Goal: Task Accomplishment & Management: Use online tool/utility

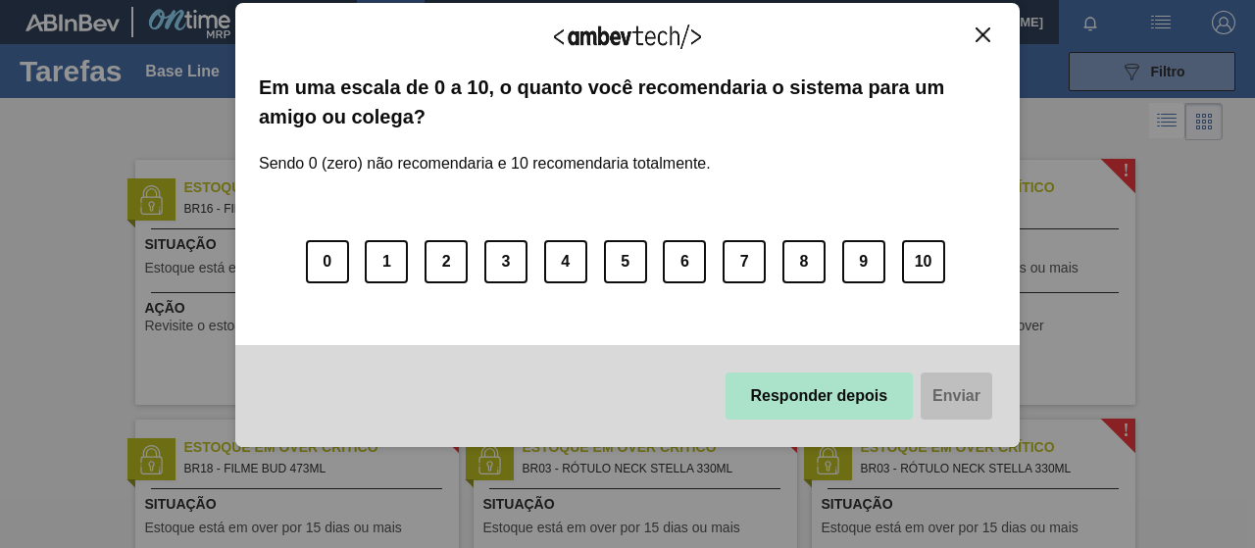
click at [825, 393] on button "Responder depois" at bounding box center [820, 396] width 188 height 47
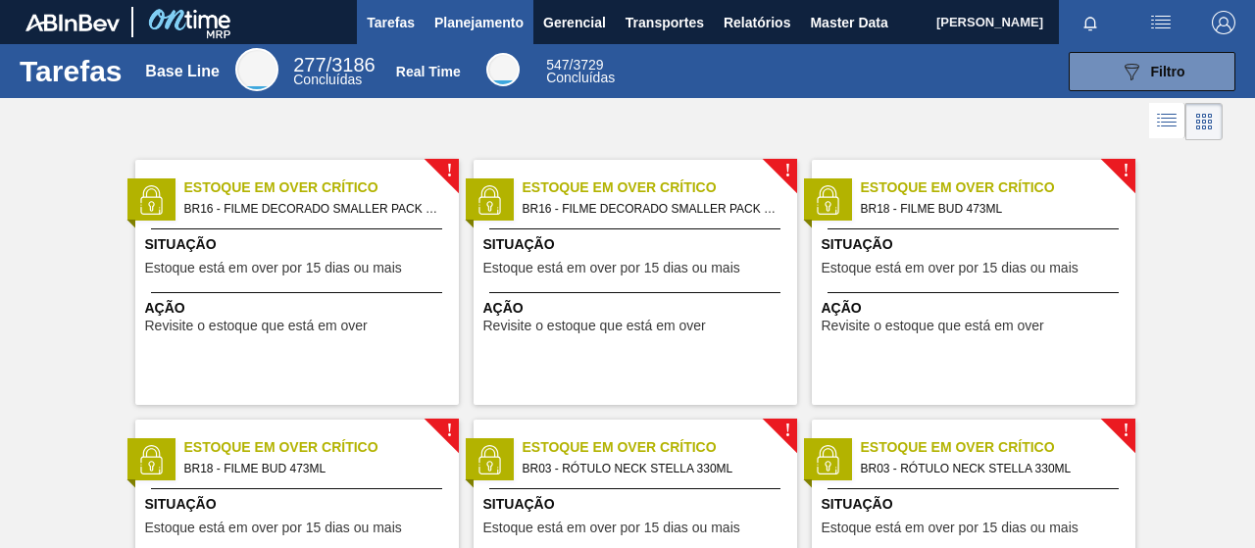
click at [481, 15] on span "Planejamento" at bounding box center [478, 23] width 89 height 24
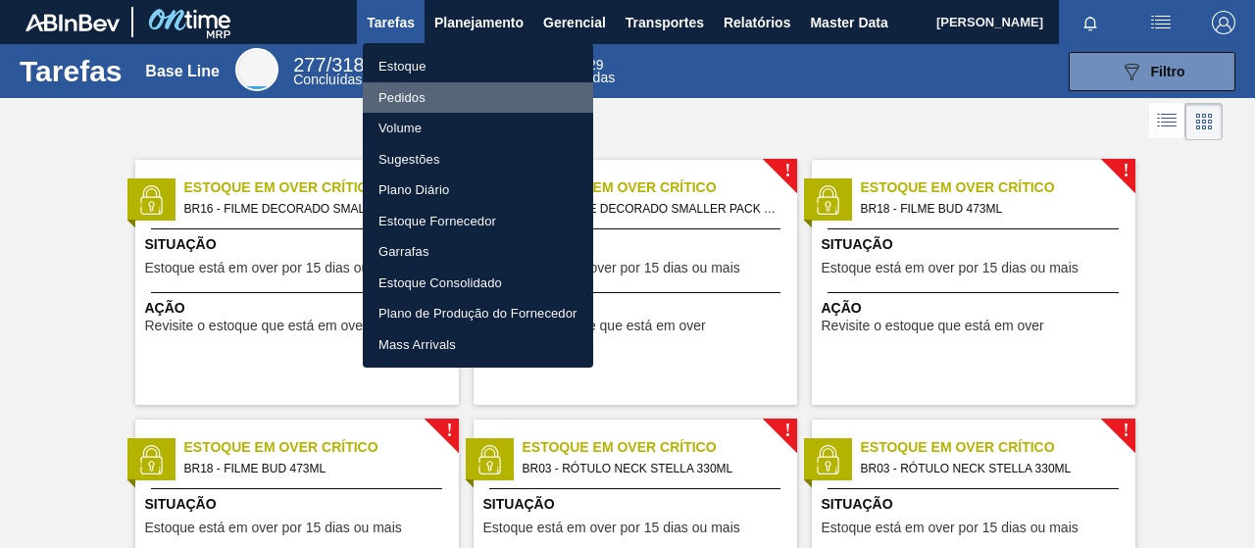
click at [422, 100] on li "Pedidos" at bounding box center [478, 97] width 230 height 31
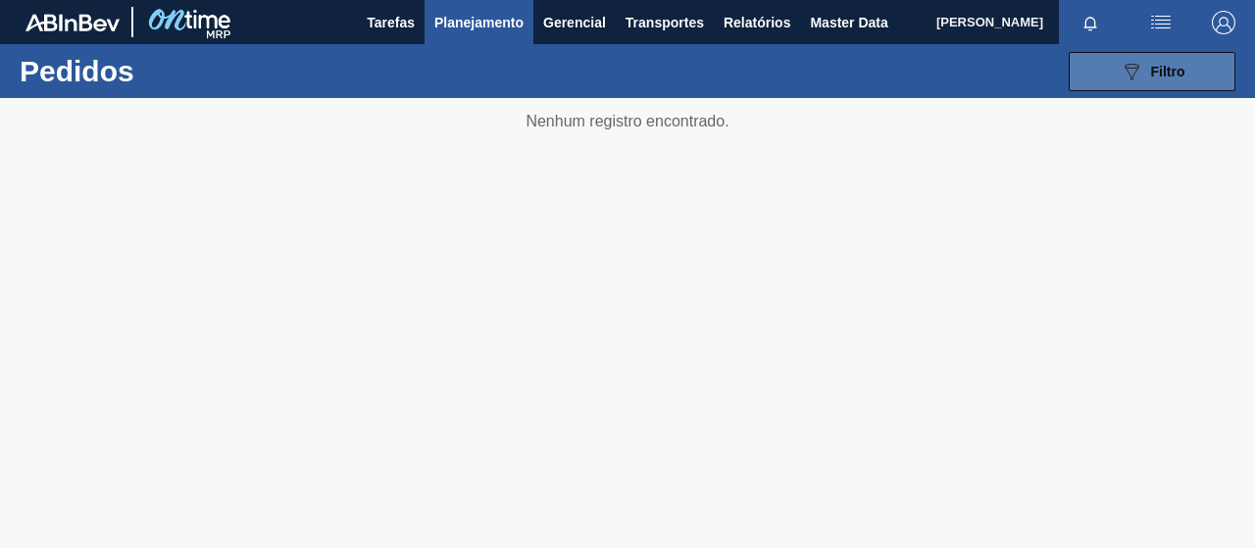
click at [1152, 74] on span "Filtro" at bounding box center [1168, 72] width 34 height 16
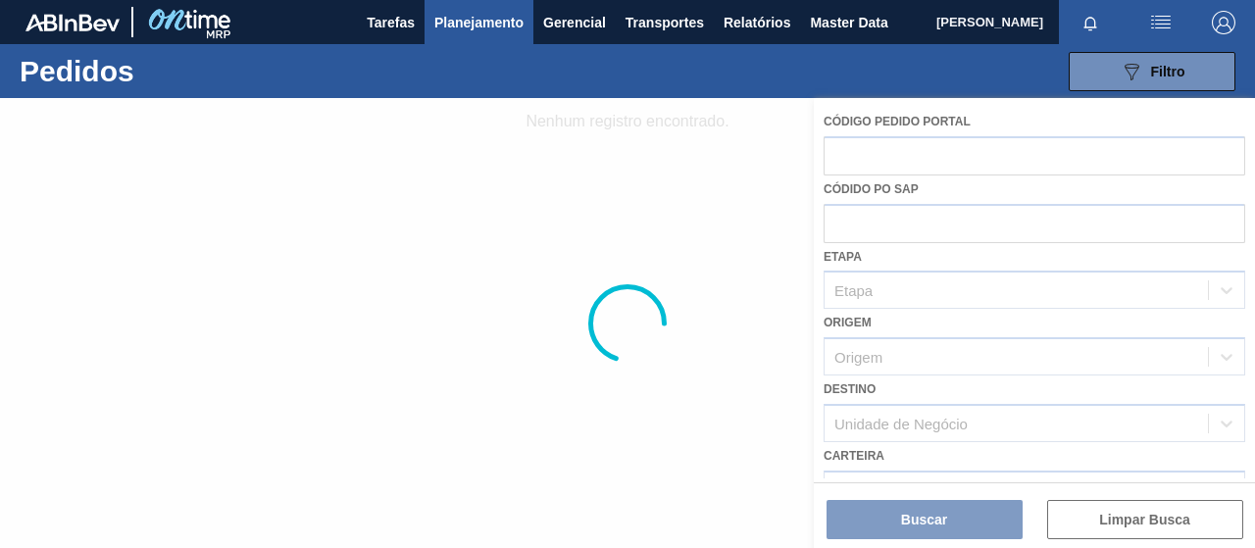
click at [902, 223] on div at bounding box center [627, 323] width 1255 height 450
click at [874, 225] on div at bounding box center [627, 323] width 1255 height 450
click at [853, 138] on div at bounding box center [627, 323] width 1255 height 450
click at [857, 150] on div at bounding box center [627, 323] width 1255 height 450
click at [878, 229] on div at bounding box center [627, 323] width 1255 height 450
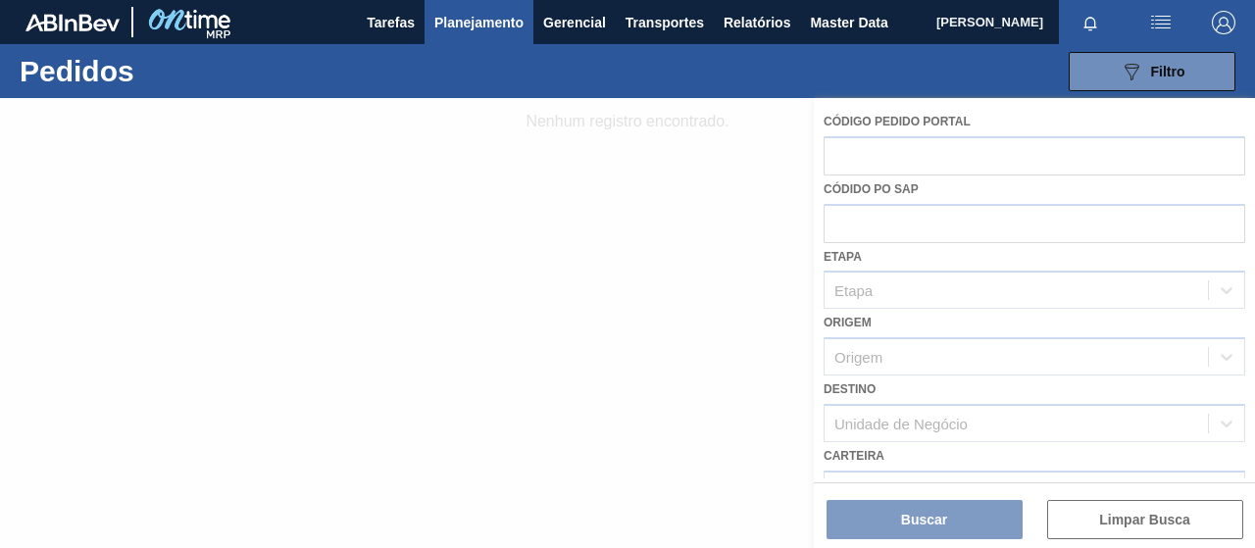
click at [912, 155] on div at bounding box center [627, 323] width 1255 height 450
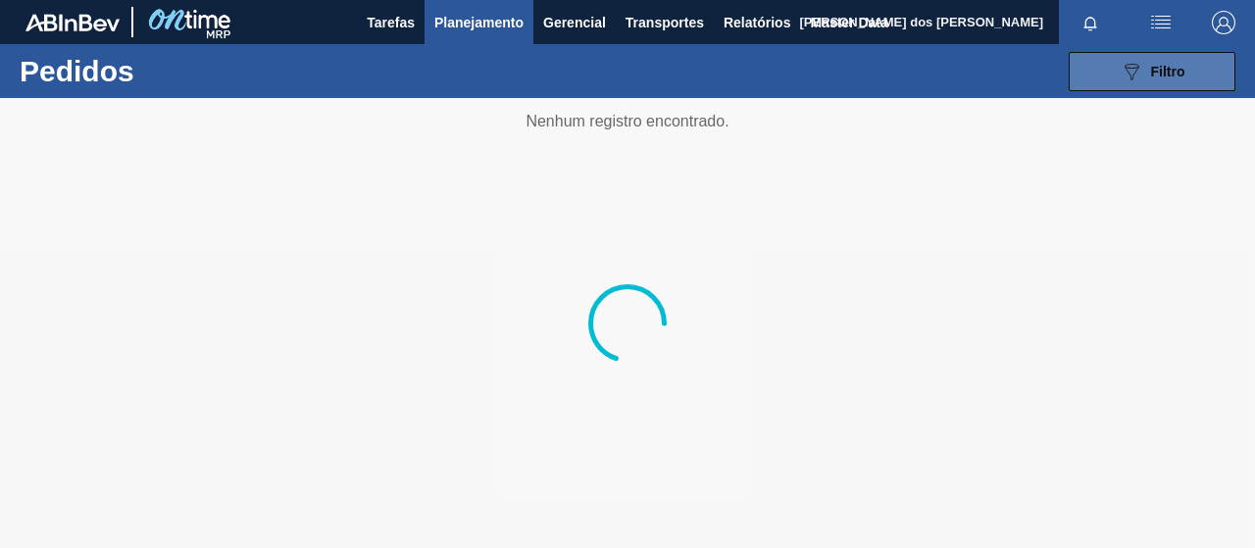
click at [1206, 58] on button "089F7B8B-B2A5-4AFE-B5C0-19BA573D28AC Filtro" at bounding box center [1152, 71] width 167 height 39
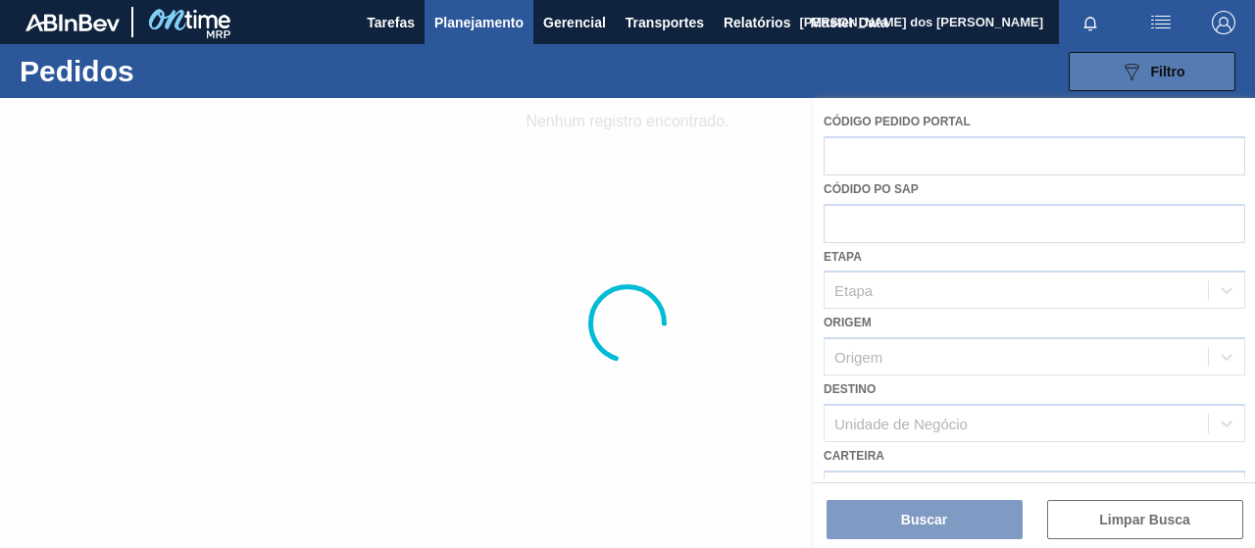
click at [1189, 67] on button "089F7B8B-B2A5-4AFE-B5C0-19BA573D28AC Filtro" at bounding box center [1152, 71] width 167 height 39
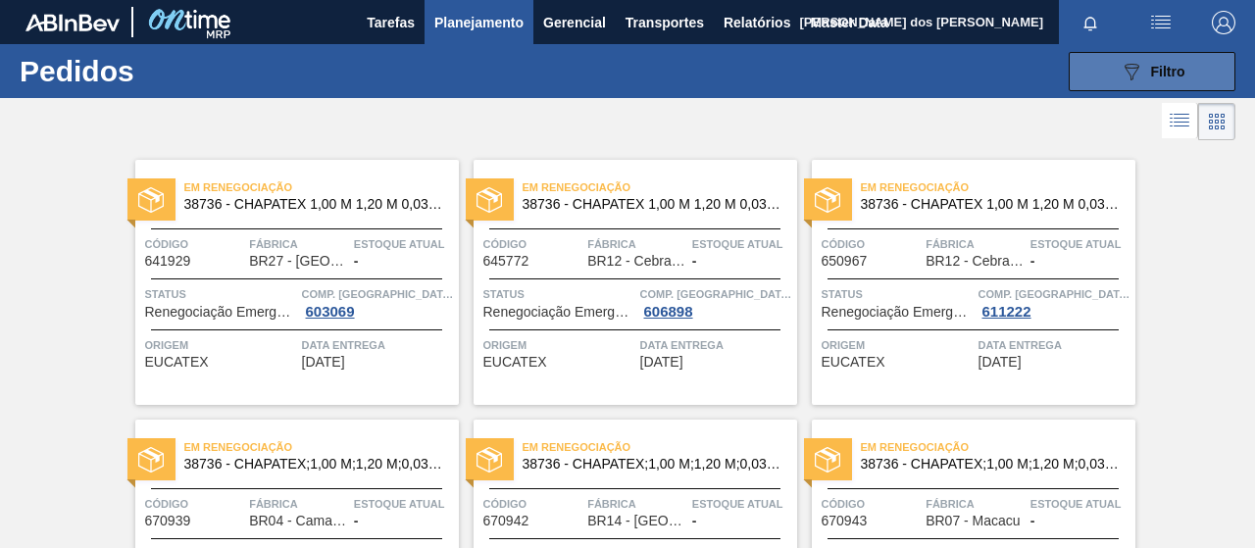
click at [1124, 68] on icon "089F7B8B-B2A5-4AFE-B5C0-19BA573D28AC" at bounding box center [1132, 72] width 24 height 24
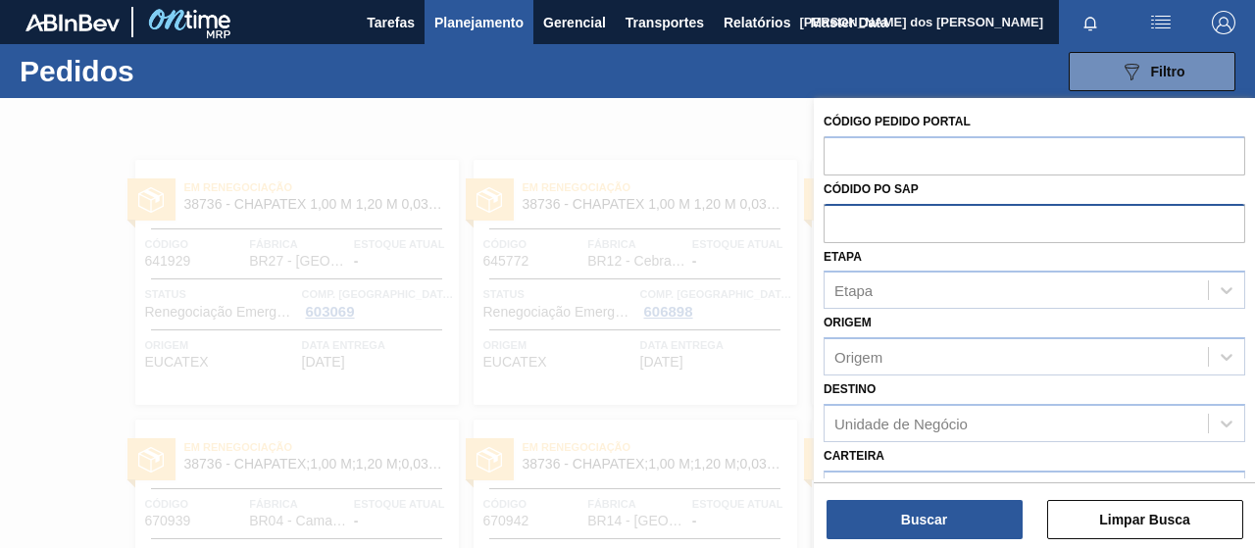
click at [912, 232] on input "text" at bounding box center [1035, 222] width 422 height 37
paste input "text"
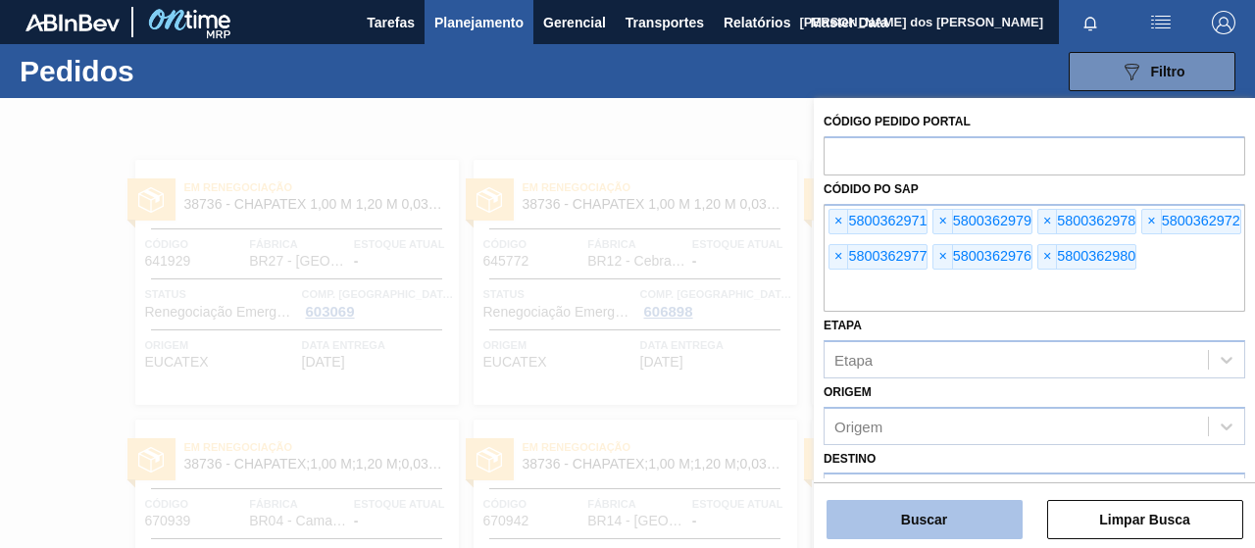
click at [934, 521] on button "Buscar" at bounding box center [925, 519] width 196 height 39
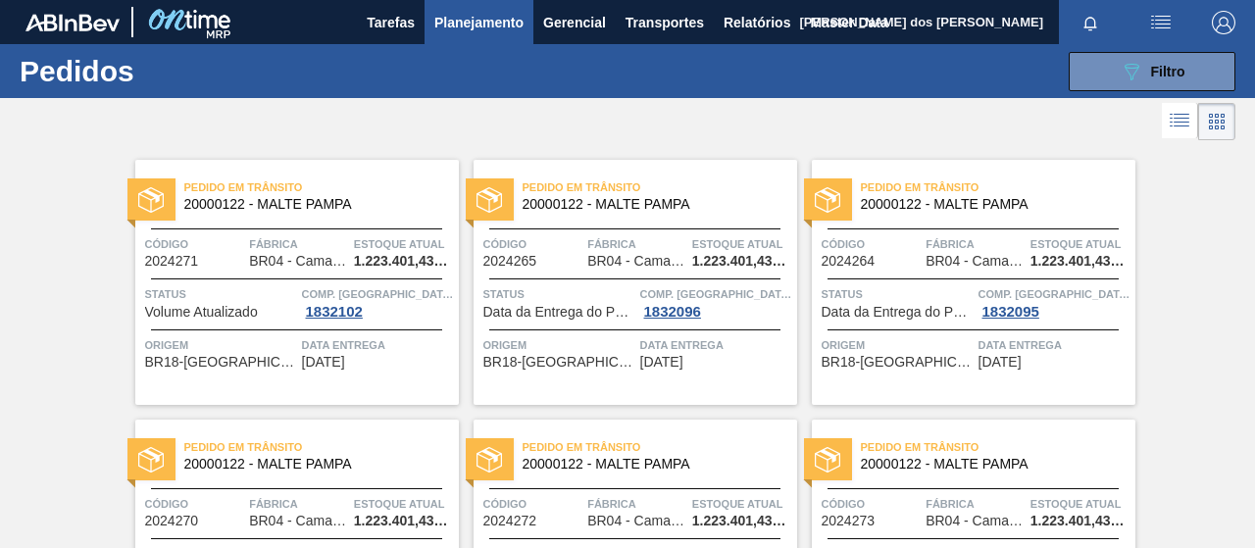
click at [1173, 117] on li at bounding box center [1180, 120] width 36 height 35
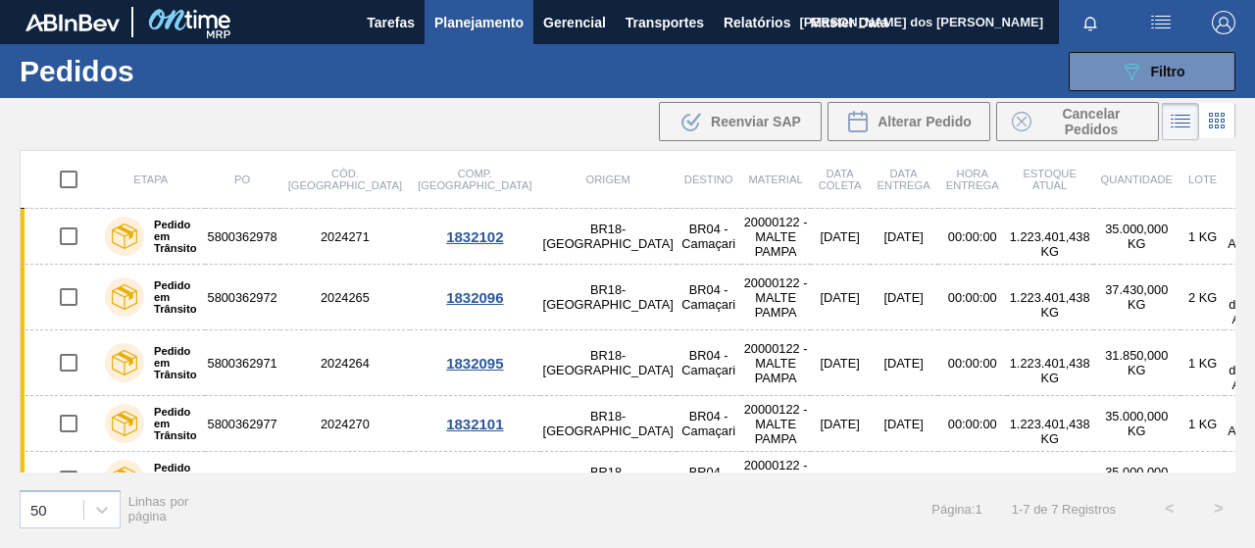
click at [1182, 134] on li at bounding box center [1180, 121] width 37 height 37
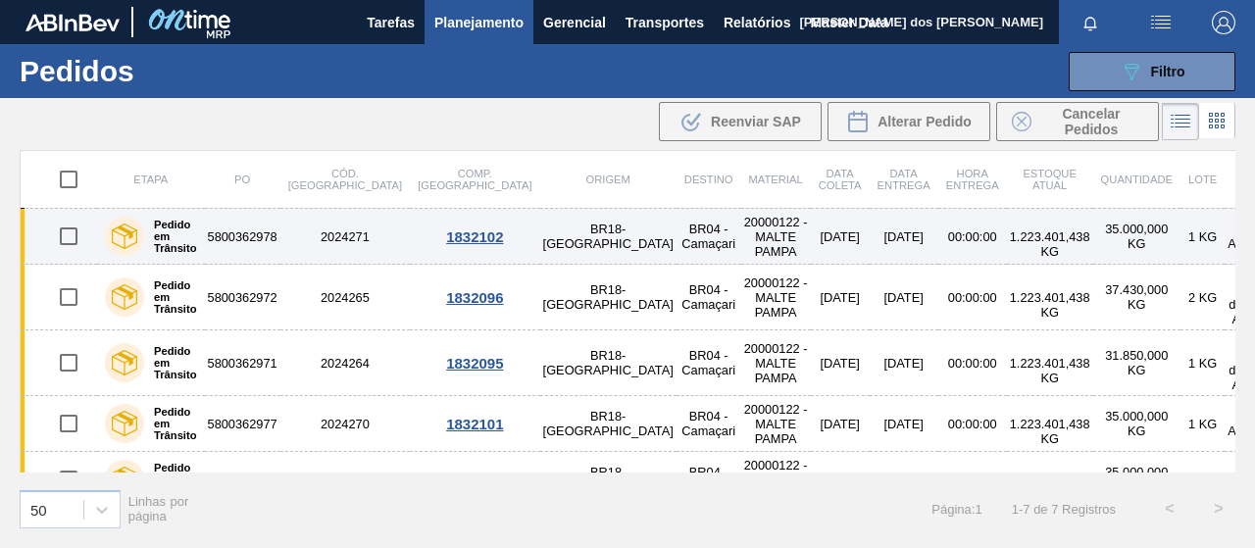
click at [741, 229] on td "20000122 - MALTE PAMPA" at bounding box center [776, 237] width 70 height 56
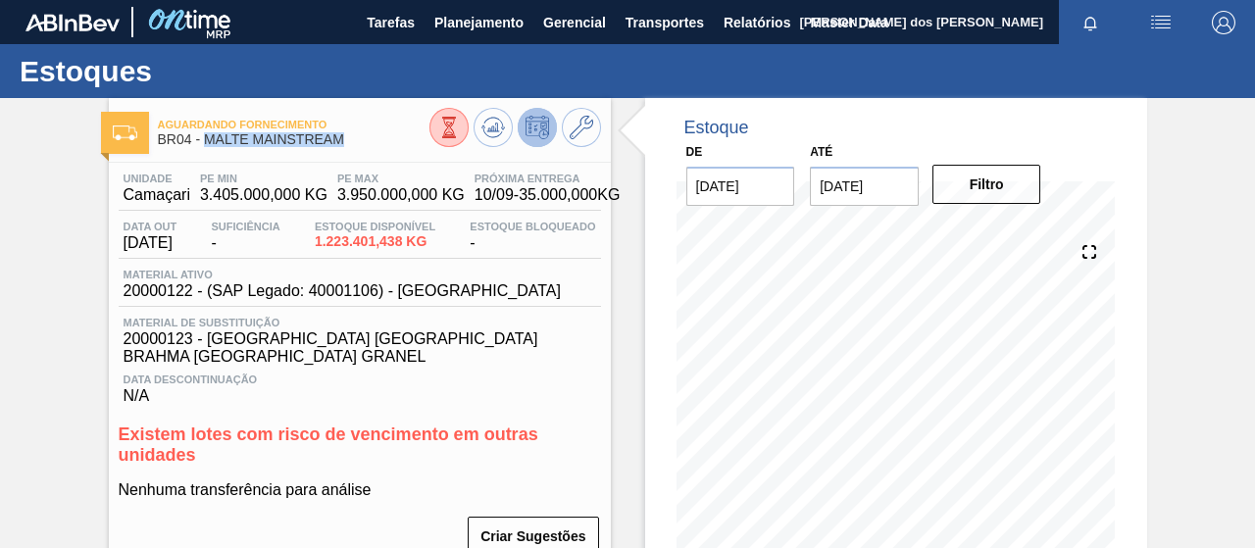
drag, startPoint x: 361, startPoint y: 138, endPoint x: 208, endPoint y: 142, distance: 153.0
click at [208, 142] on span "BR04 - MALTE MAINSTREAM" at bounding box center [294, 139] width 272 height 15
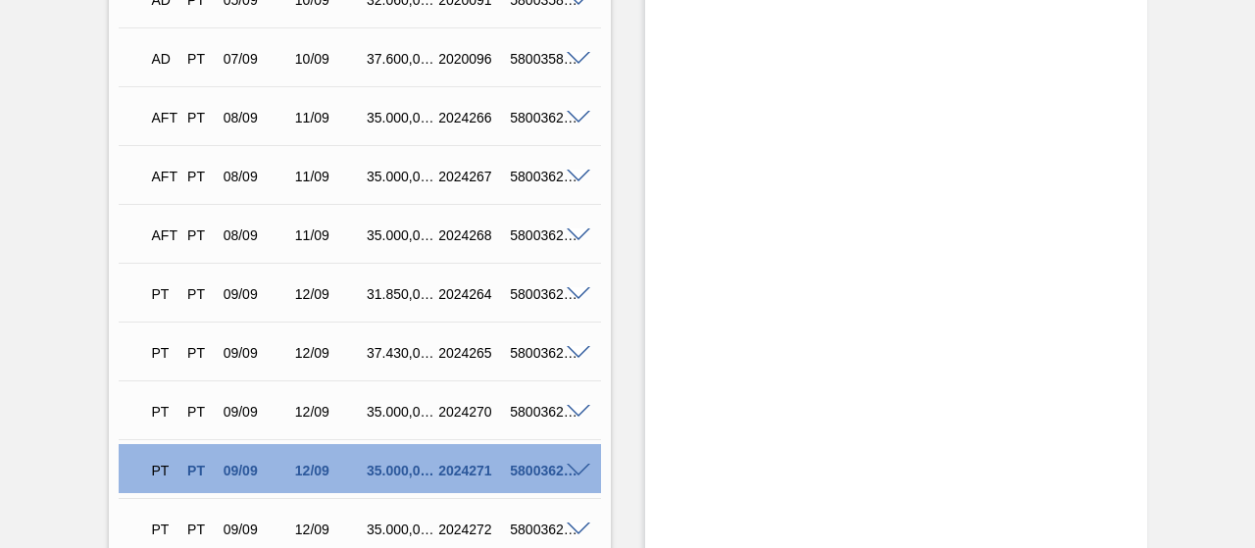
scroll to position [2354, 0]
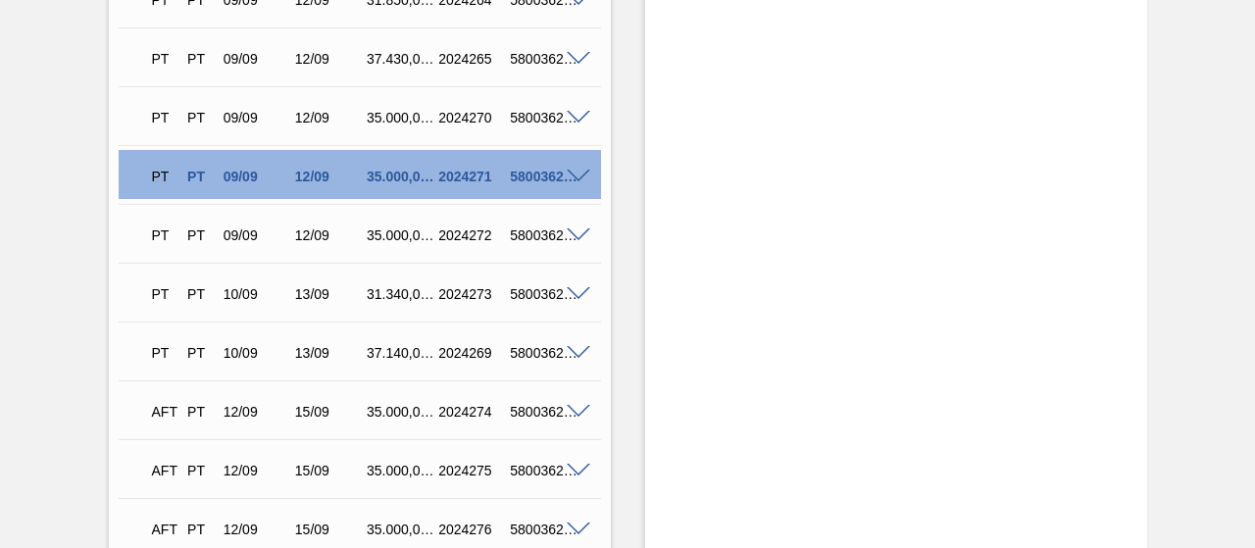
click at [575, 169] on div "5800362978" at bounding box center [543, 177] width 77 height 16
click at [582, 170] on span at bounding box center [579, 177] width 24 height 15
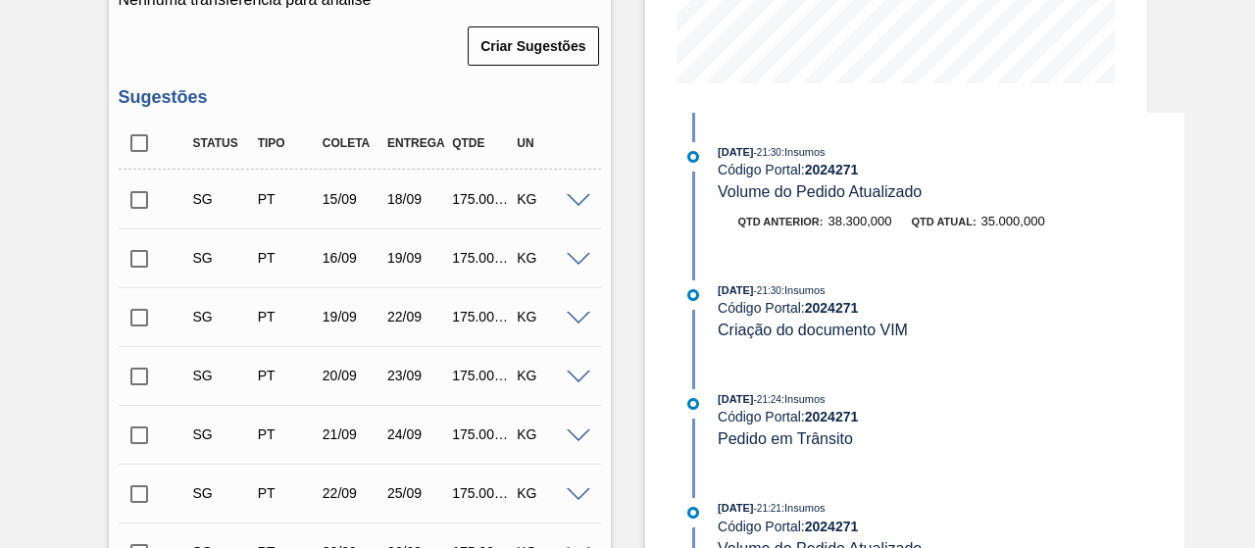
scroll to position [0, 0]
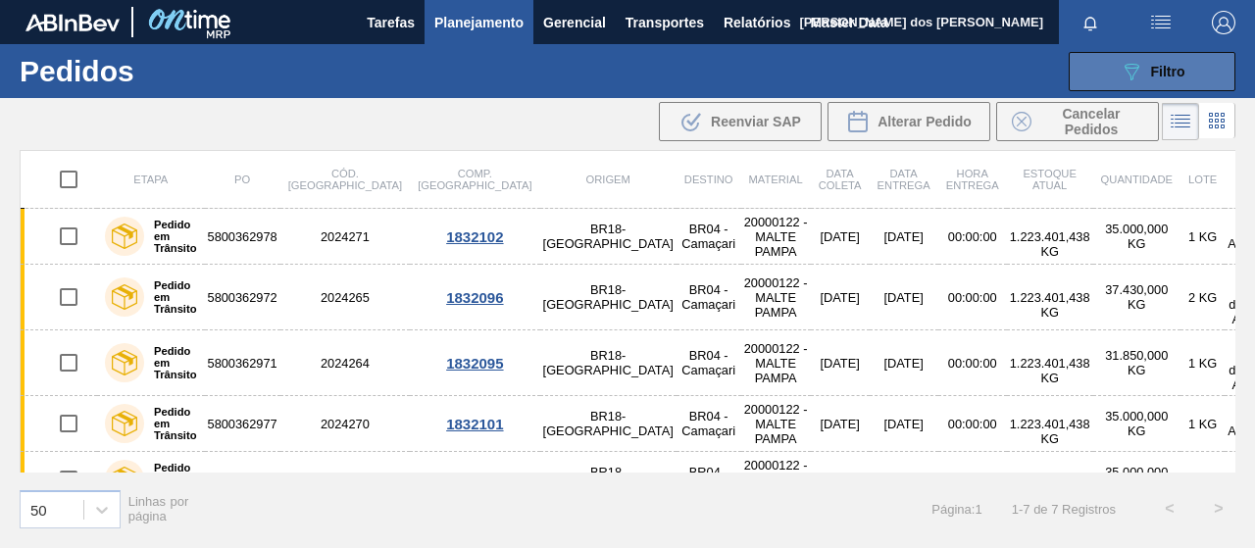
click at [1127, 79] on icon "089F7B8B-B2A5-4AFE-B5C0-19BA573D28AC" at bounding box center [1132, 72] width 24 height 24
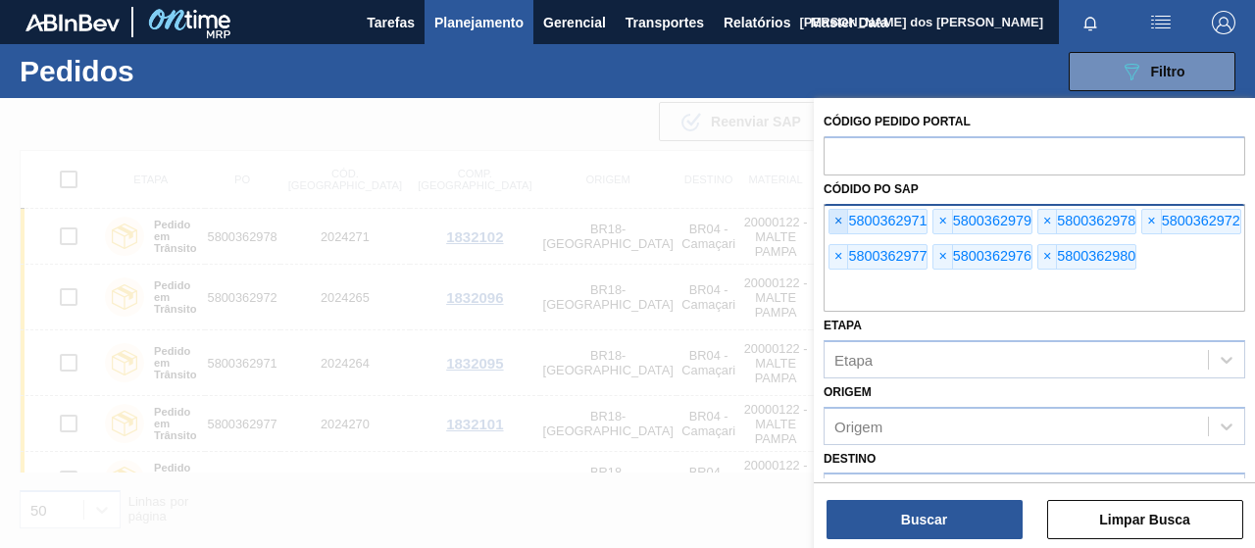
click at [844, 223] on span "×" at bounding box center [839, 222] width 19 height 24
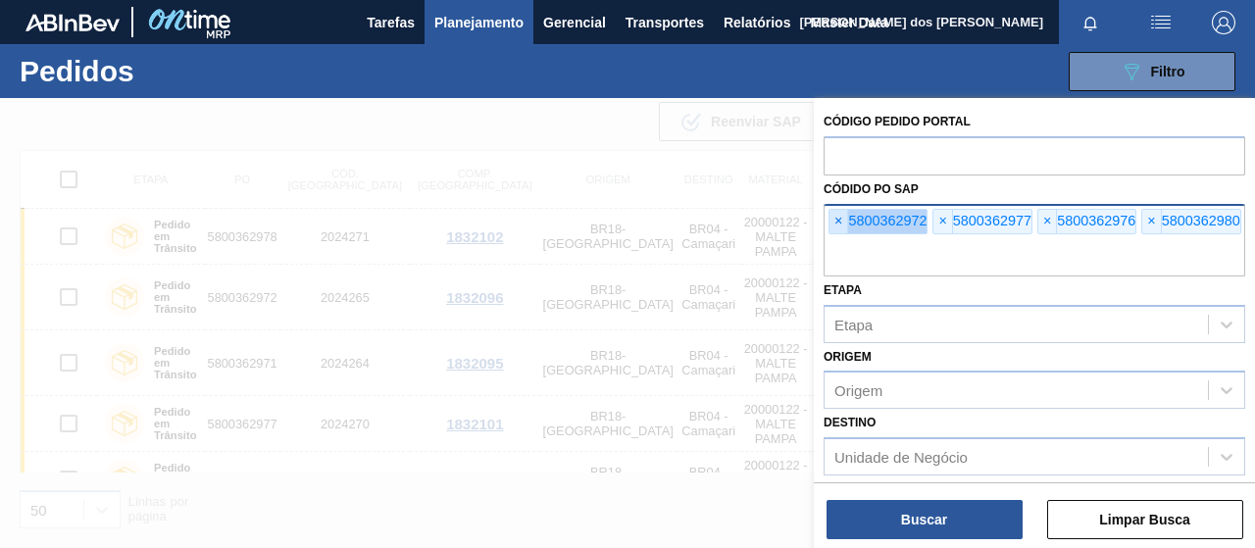
click at [844, 223] on span "×" at bounding box center [839, 222] width 19 height 24
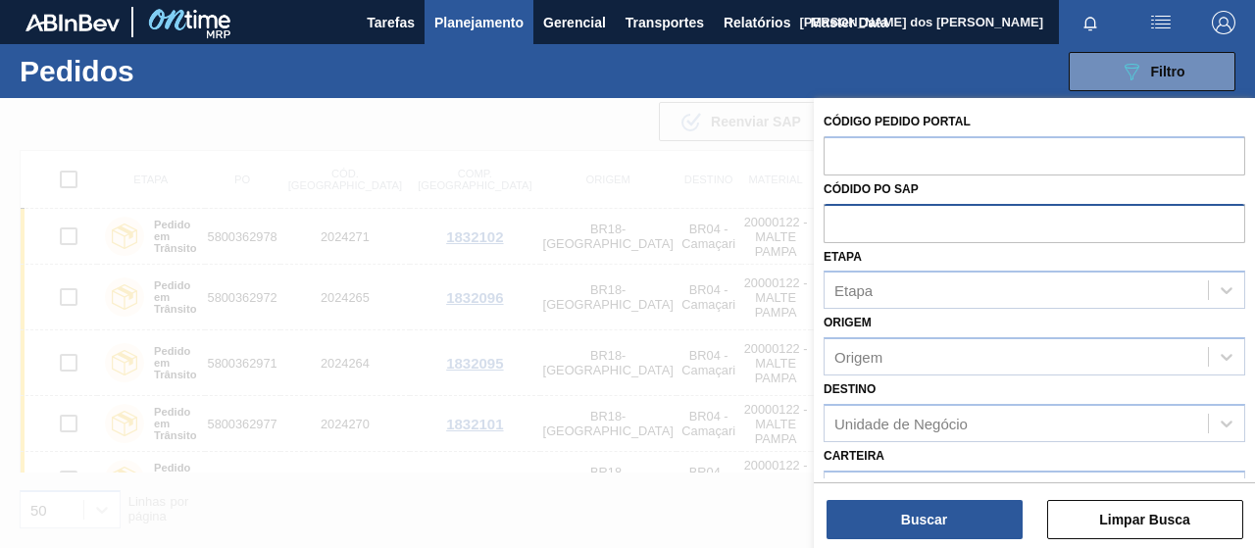
click at [844, 223] on input "text" at bounding box center [1035, 222] width 422 height 37
paste input "text"
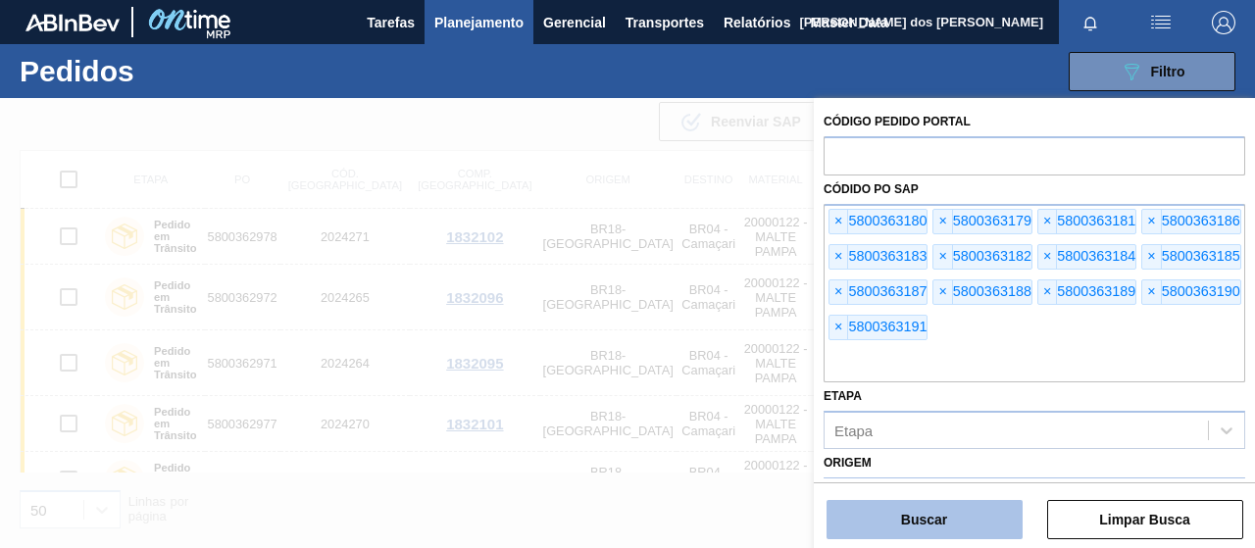
click at [979, 515] on button "Buscar" at bounding box center [925, 519] width 196 height 39
